Goal: Obtain resource: Download file/media

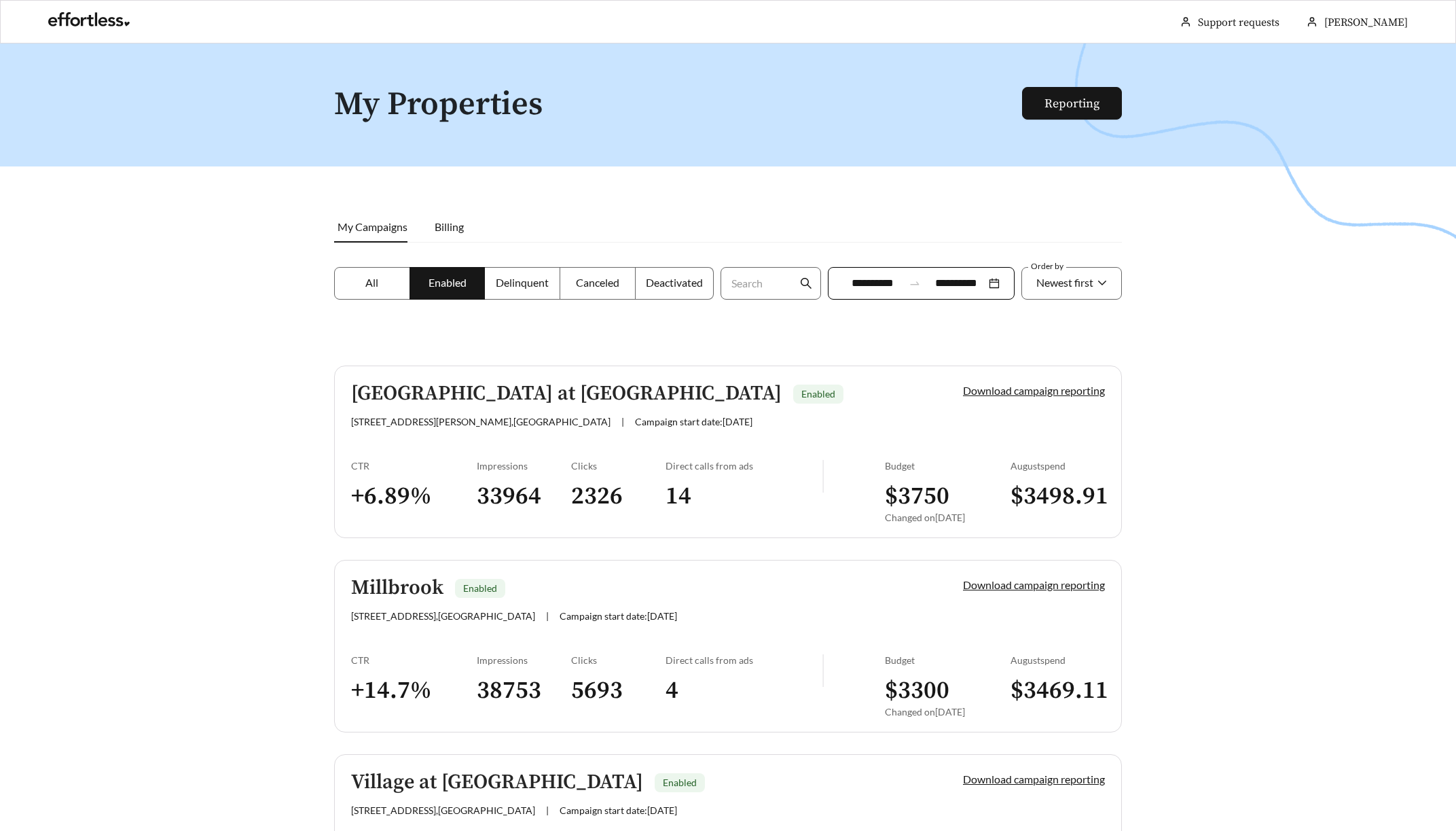
click at [515, 281] on span "Delinquent" at bounding box center [522, 282] width 53 height 13
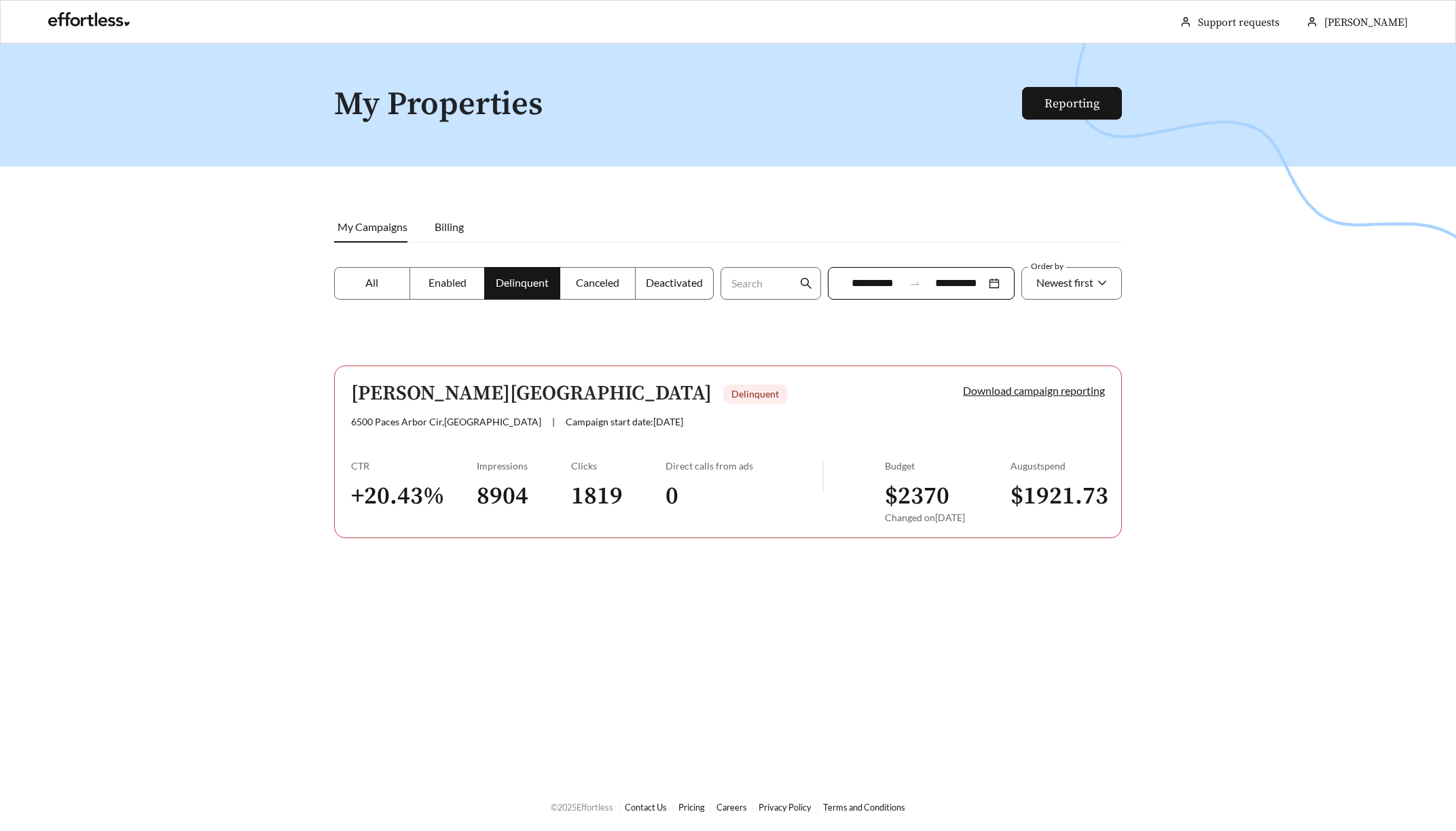
click at [443, 286] on span "Enabled" at bounding box center [447, 282] width 38 height 13
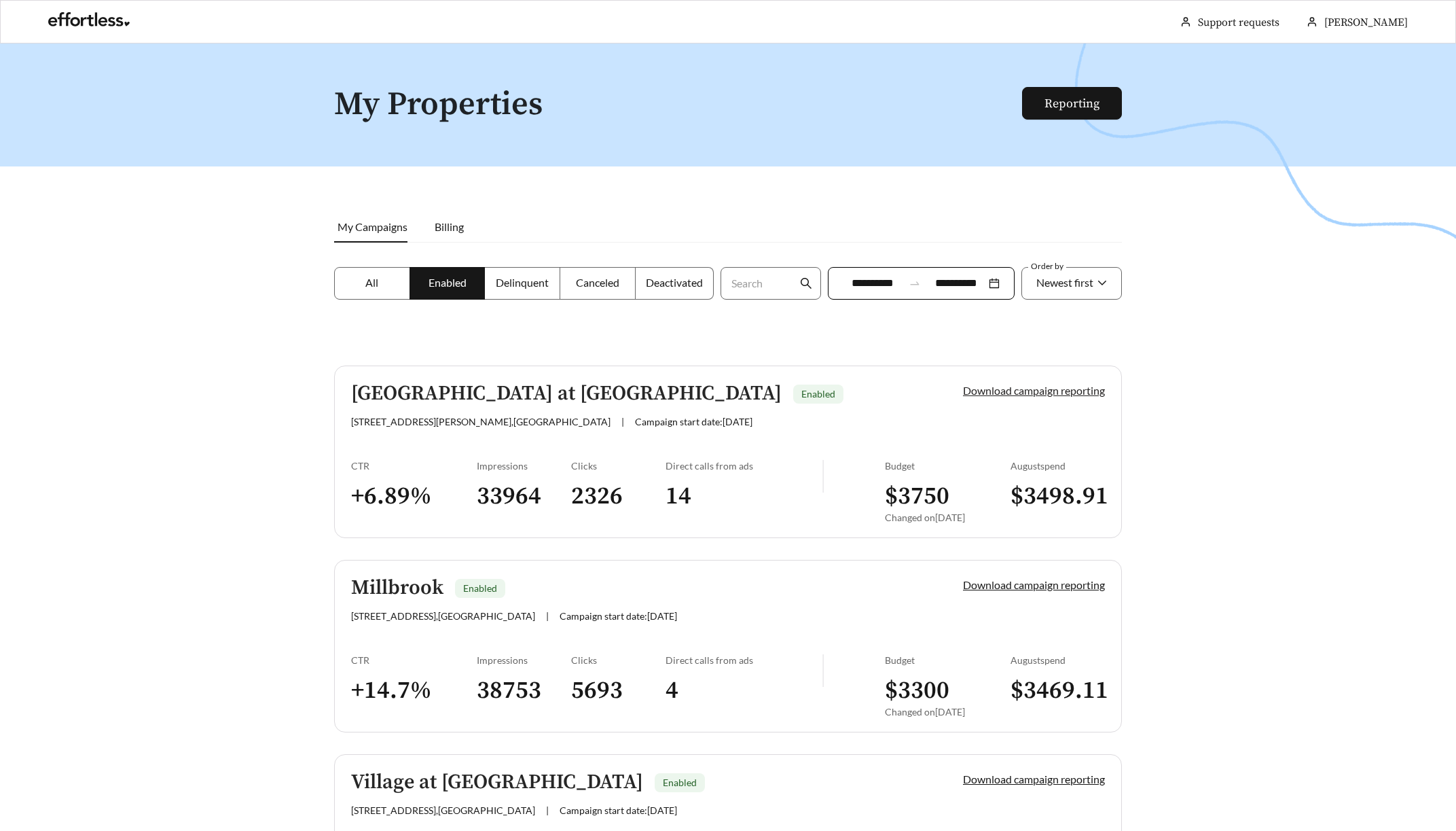
click at [1041, 392] on link "Download campaign reporting" at bounding box center [1034, 390] width 142 height 13
click at [1073, 392] on link "Download campaign reporting" at bounding box center [1034, 390] width 142 height 13
